Goal: Task Accomplishment & Management: Complete application form

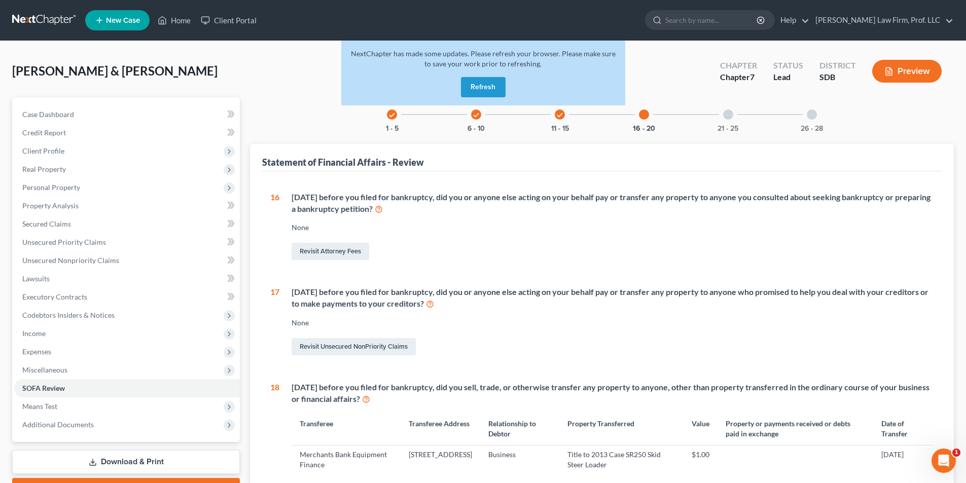
click at [494, 83] on button "Refresh" at bounding box center [483, 87] width 45 height 20
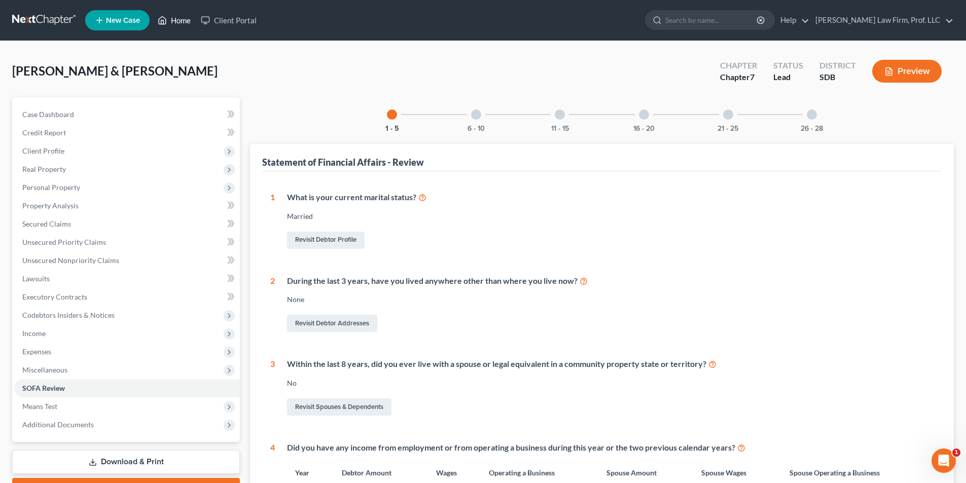
click at [181, 19] on link "Home" at bounding box center [174, 20] width 43 height 18
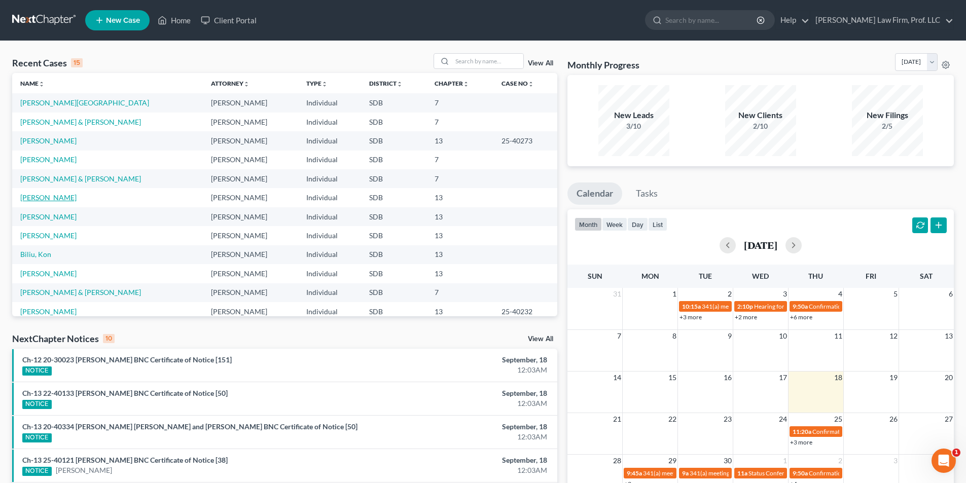
click at [47, 198] on link "Lane, Kurtis" at bounding box center [48, 197] width 56 height 9
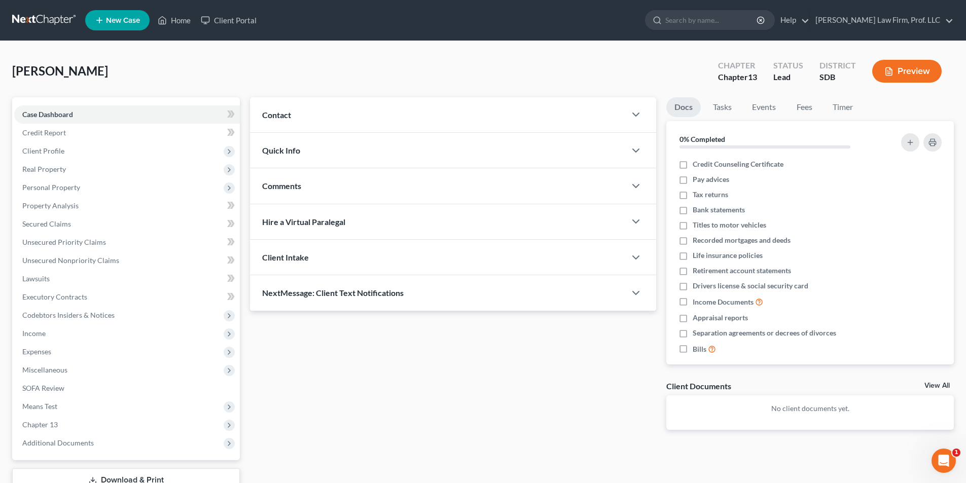
click at [381, 389] on div "Updates & News × Contact New Contact Quick Info Status Discharged Discharged & …" at bounding box center [453, 271] width 416 height 349
click at [73, 261] on span "Unsecured Nonpriority Claims" at bounding box center [70, 260] width 97 height 9
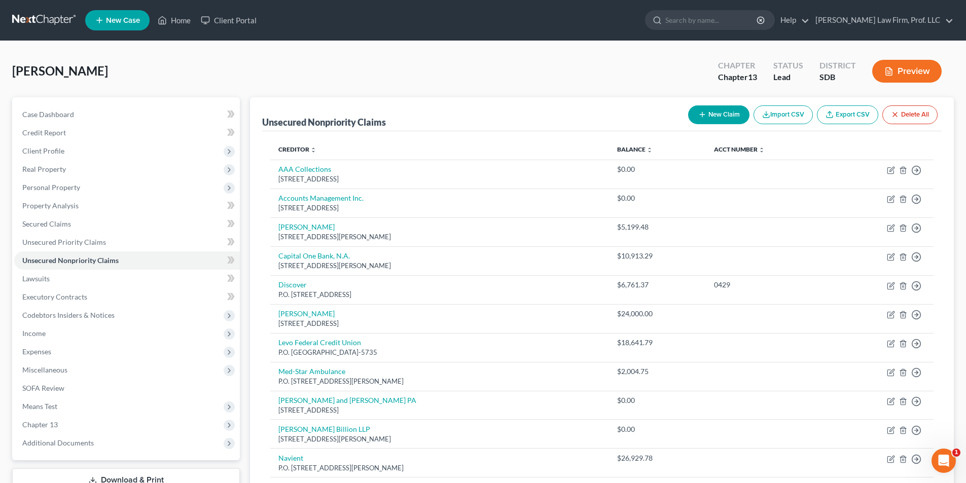
click at [723, 113] on button "New Claim" at bounding box center [718, 114] width 61 height 19
select select "0"
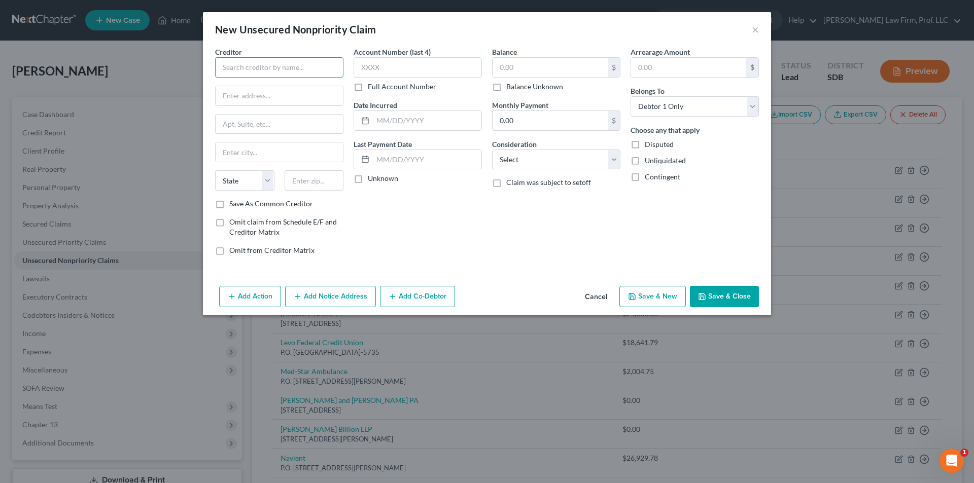
click at [287, 73] on input "text" at bounding box center [279, 67] width 128 height 20
type input "Credit Collections Bureau"
type input "P.O. Box 9490"
type input "Rapid City"
select select "43"
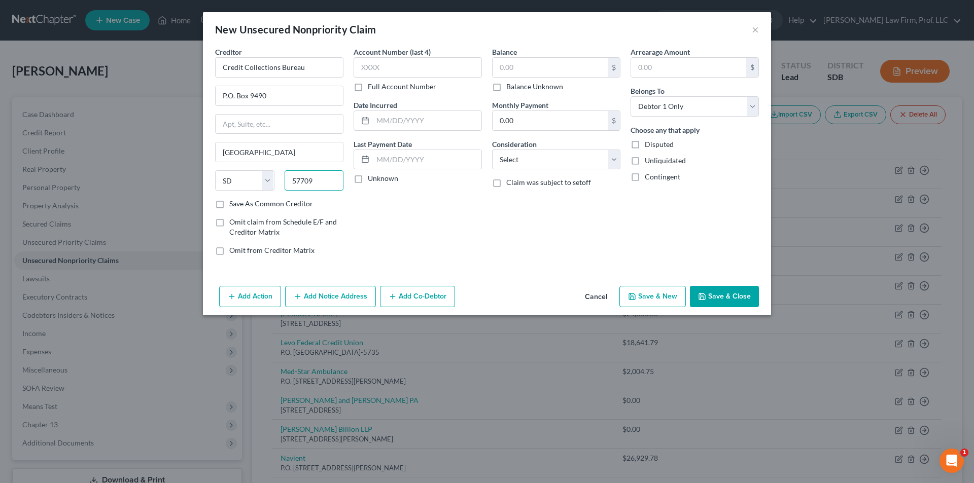
type input "57709"
click at [606, 157] on select "Select Cable / Satellite Services Collection Agency Credit Card Debt Debt Couns…" at bounding box center [556, 160] width 128 height 20
select select "14"
click at [492, 150] on select "Select Cable / Satellite Services Collection Agency Credit Card Debt Debt Couns…" at bounding box center [556, 160] width 128 height 20
click at [561, 200] on input "text" at bounding box center [555, 198] width 127 height 19
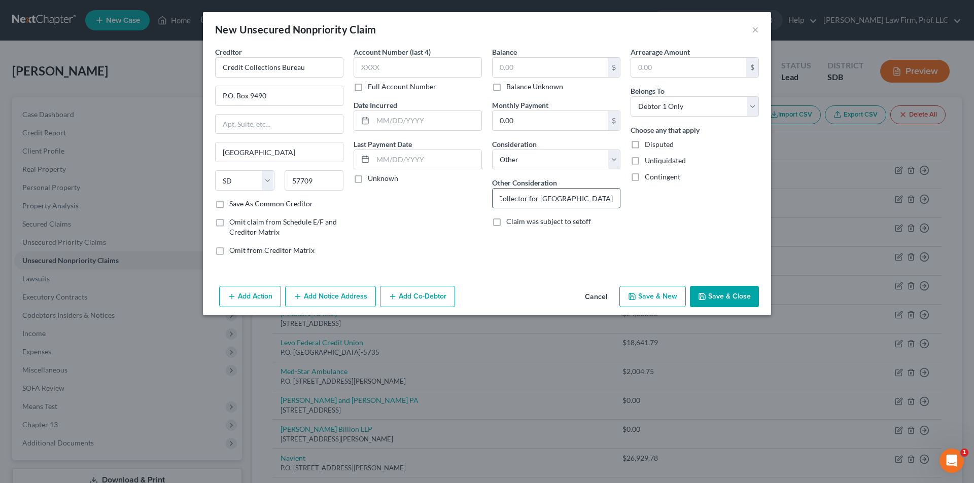
scroll to position [0, 17]
type input "Collector for Sioux Falls Specialty Hospital"
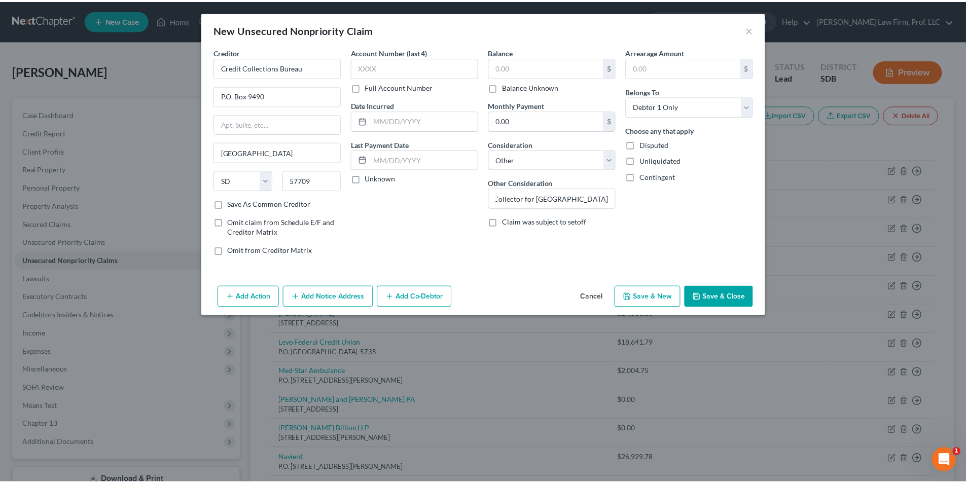
scroll to position [0, 0]
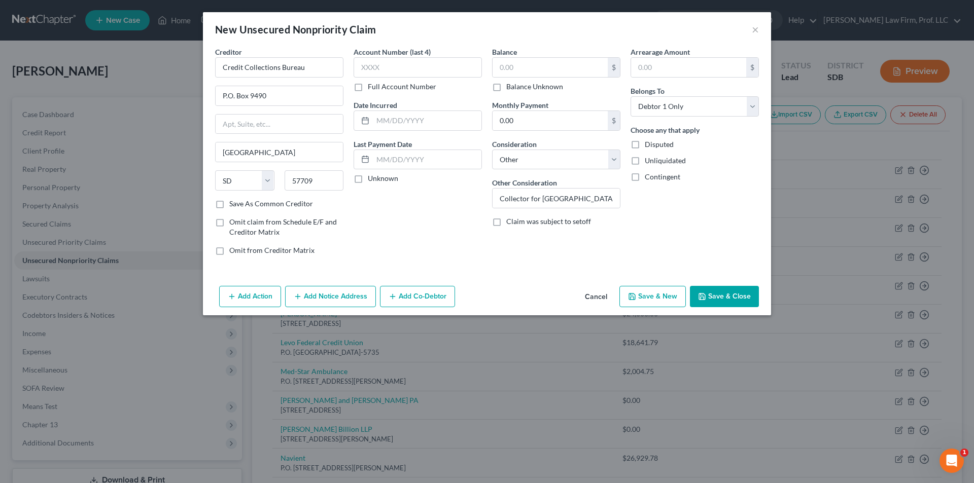
click at [721, 295] on button "Save & Close" at bounding box center [724, 296] width 69 height 21
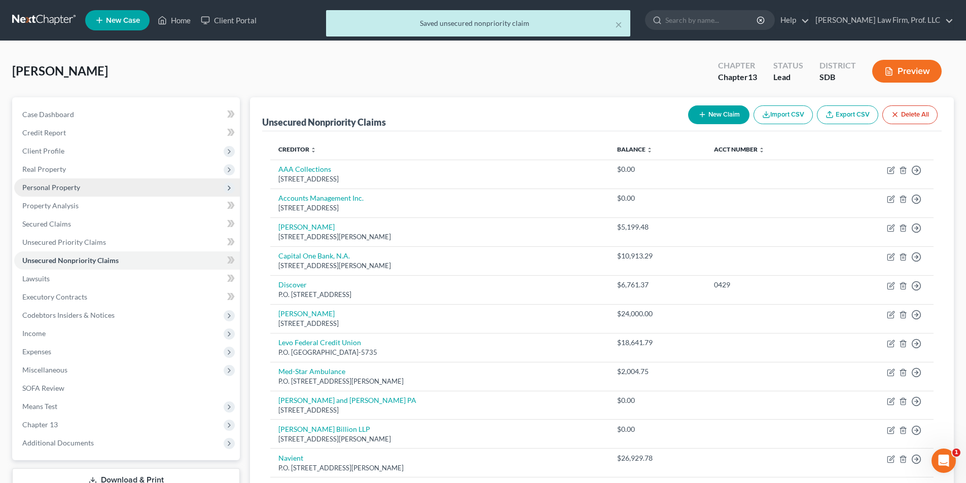
click at [60, 186] on span "Personal Property" at bounding box center [51, 187] width 58 height 9
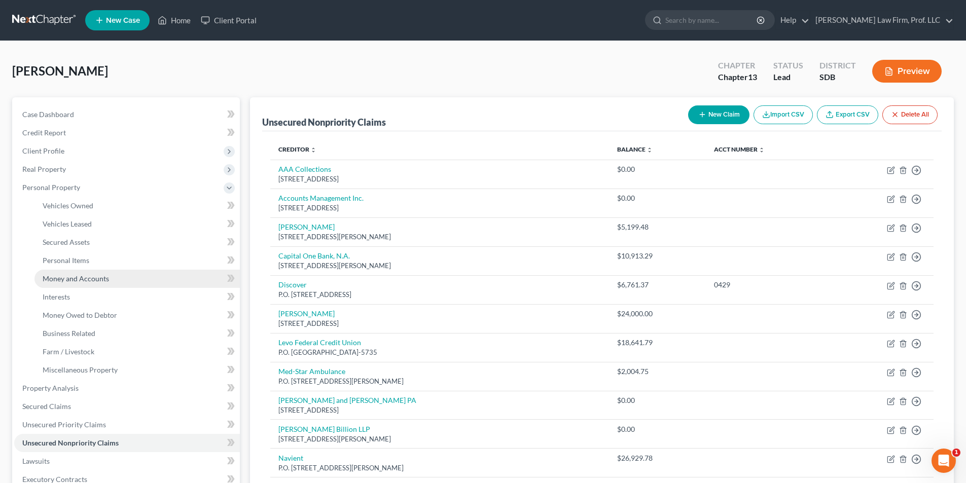
click at [83, 276] on span "Money and Accounts" at bounding box center [76, 278] width 66 height 9
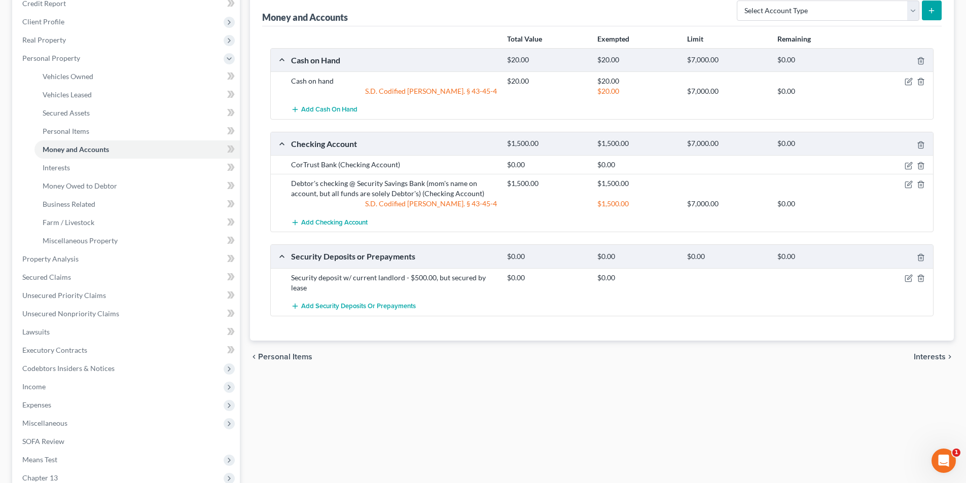
scroll to position [104, 0]
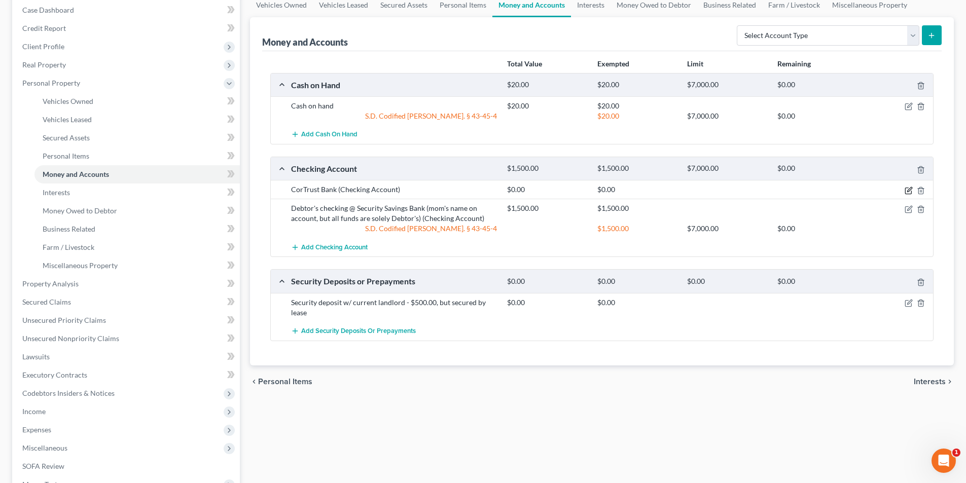
click at [909, 188] on icon "button" at bounding box center [909, 191] width 8 height 8
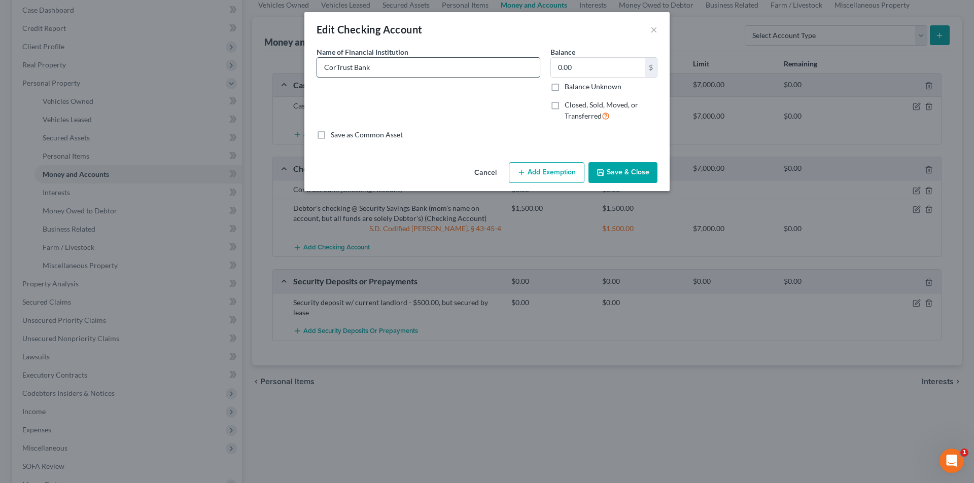
click at [409, 69] on input "CorTrust Bank" at bounding box center [428, 67] width 223 height 19
type input "CorTrust Bank (negative balance)"
click at [633, 172] on button "Save & Close" at bounding box center [622, 172] width 69 height 21
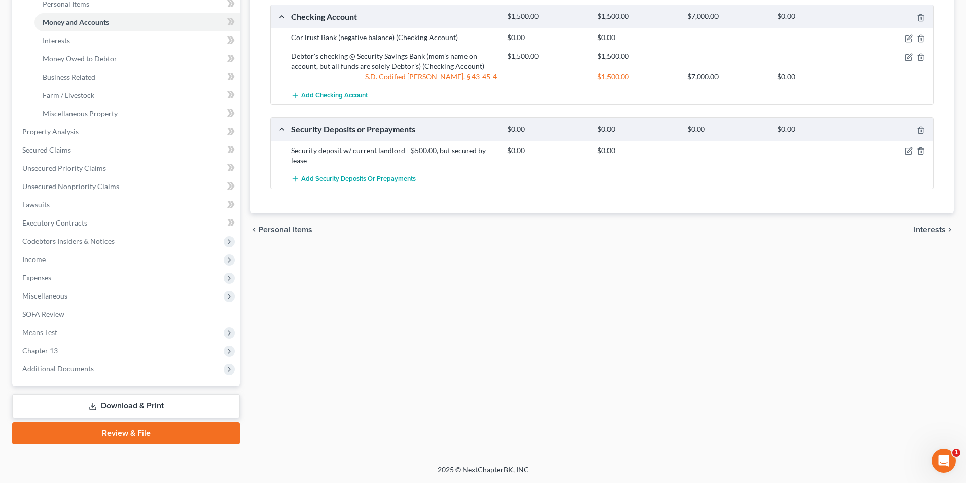
click at [77, 404] on link "Download & Print" at bounding box center [126, 407] width 228 height 24
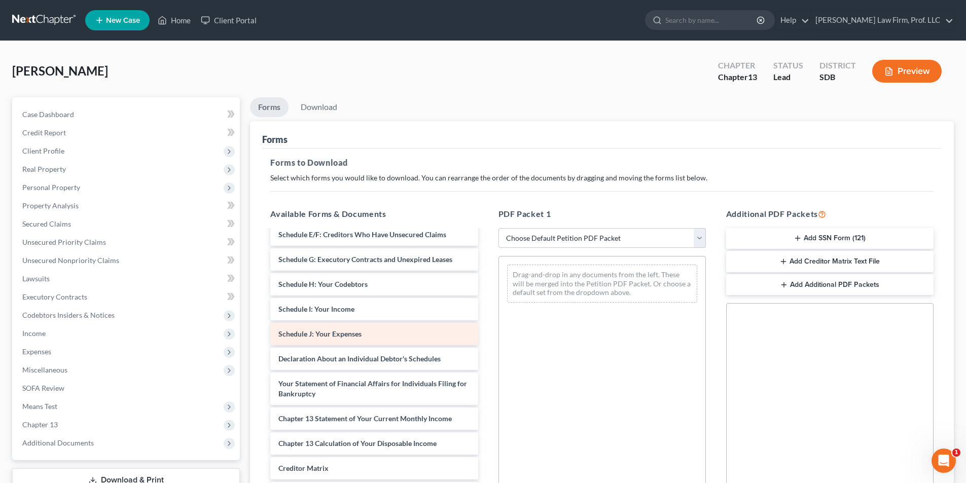
scroll to position [152, 0]
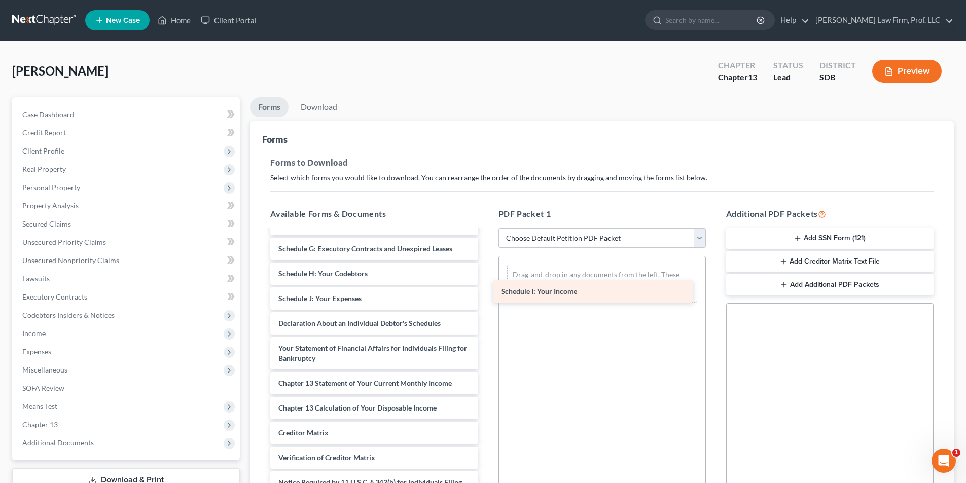
drag, startPoint x: 340, startPoint y: 301, endPoint x: 575, endPoint y: 266, distance: 238.0
click at [486, 266] on div "Schedule I: Your Income Voluntary Petition for Individuals Filing for Bankruptc…" at bounding box center [374, 304] width 224 height 450
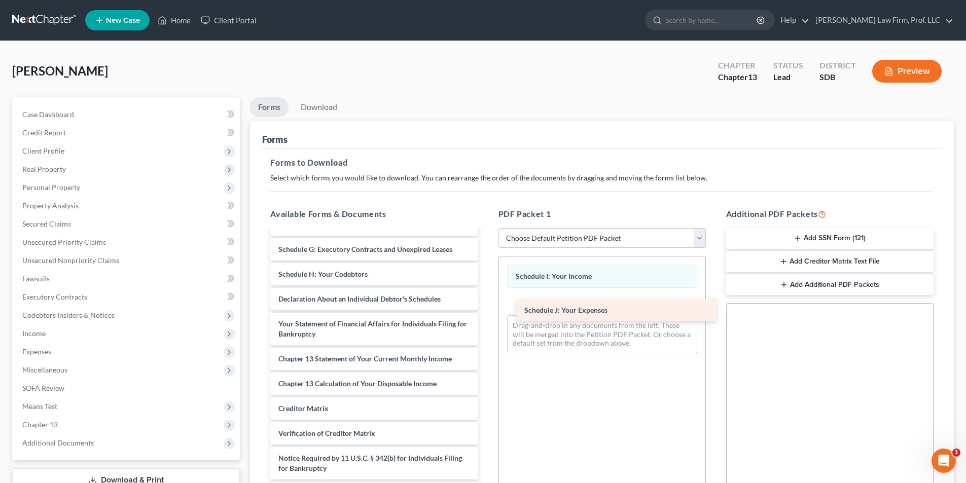
scroll to position [152, 0]
drag, startPoint x: 333, startPoint y: 296, endPoint x: 589, endPoint y: 292, distance: 256.7
click at [486, 292] on div "Schedule J: Your Expenses Voluntary Petition for Individuals Filing for Bankrup…" at bounding box center [374, 292] width 224 height 426
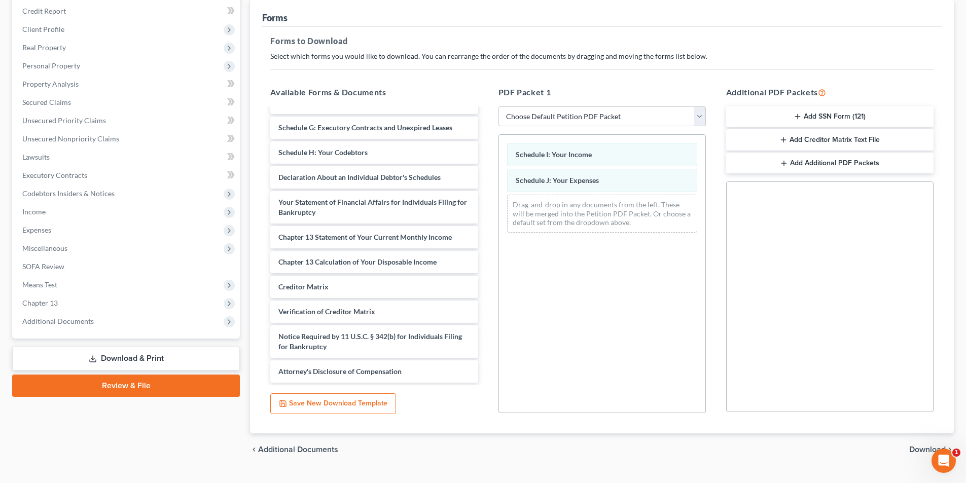
scroll to position [143, 0]
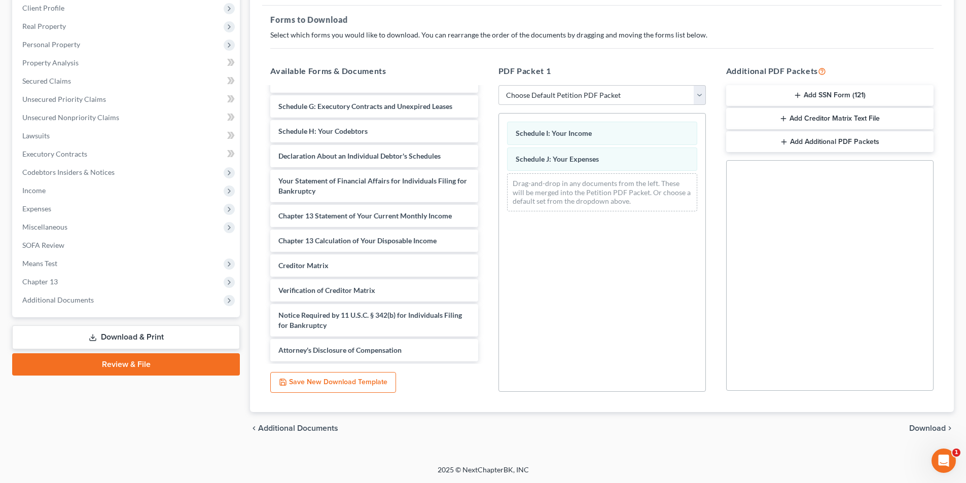
click at [921, 430] on span "Download" at bounding box center [927, 428] width 37 height 8
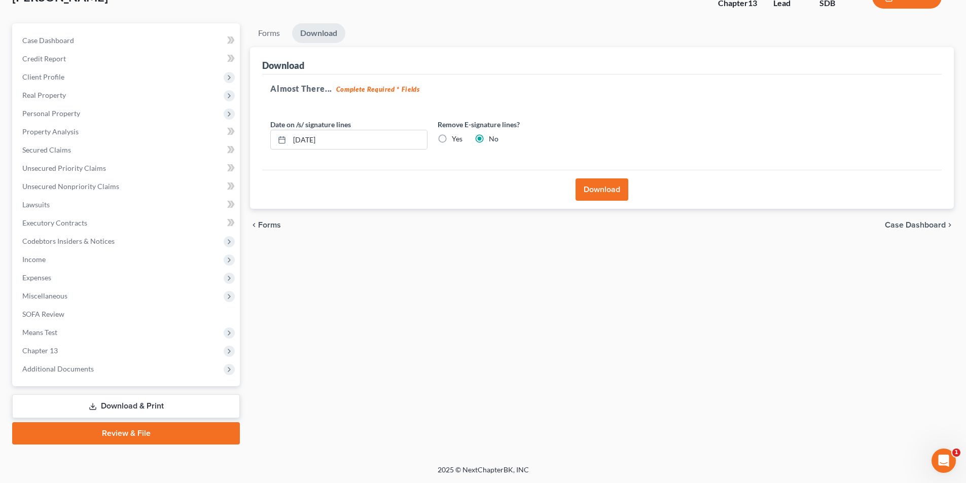
click at [609, 187] on button "Download" at bounding box center [602, 190] width 53 height 22
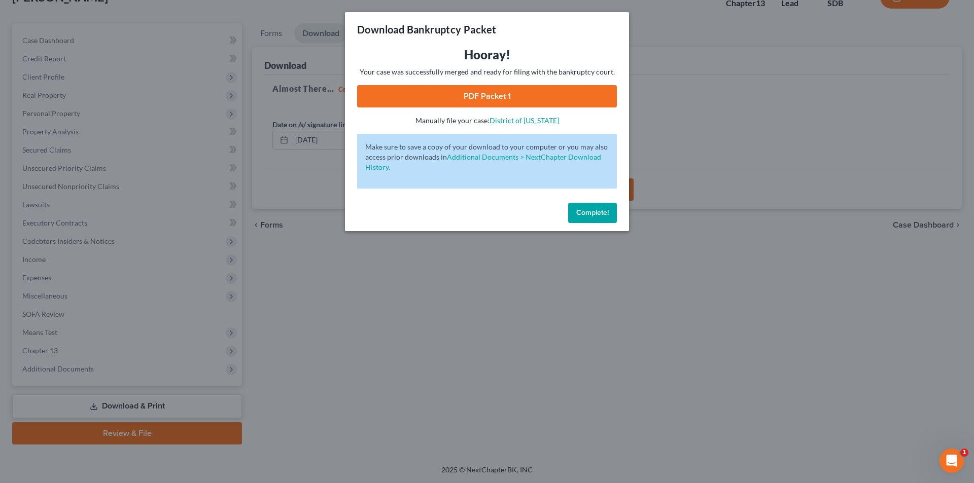
click at [454, 88] on link "PDF Packet 1" at bounding box center [487, 96] width 260 height 22
